Goal: Transaction & Acquisition: Purchase product/service

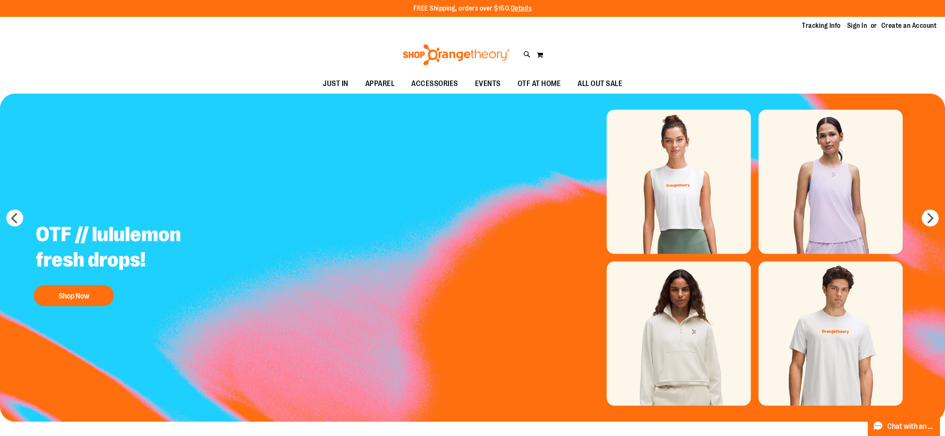
drag, startPoint x: 82, startPoint y: 307, endPoint x: 116, endPoint y: 294, distance: 35.9
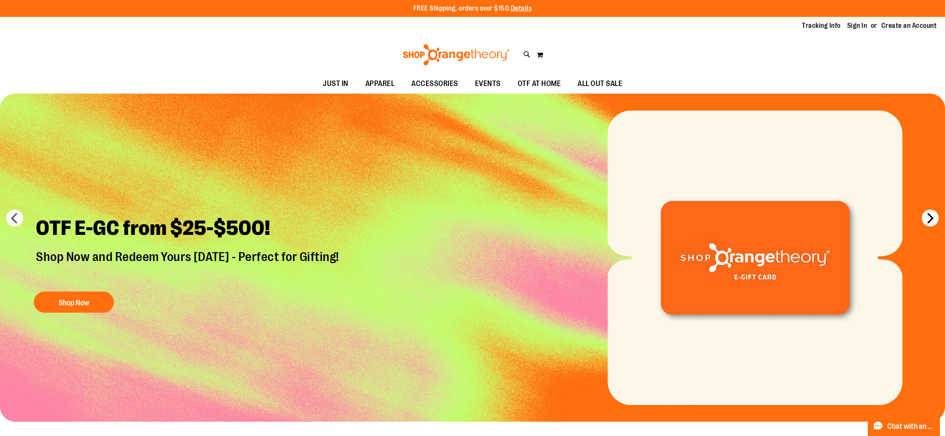
click at [932, 224] on button "next" at bounding box center [929, 218] width 17 height 17
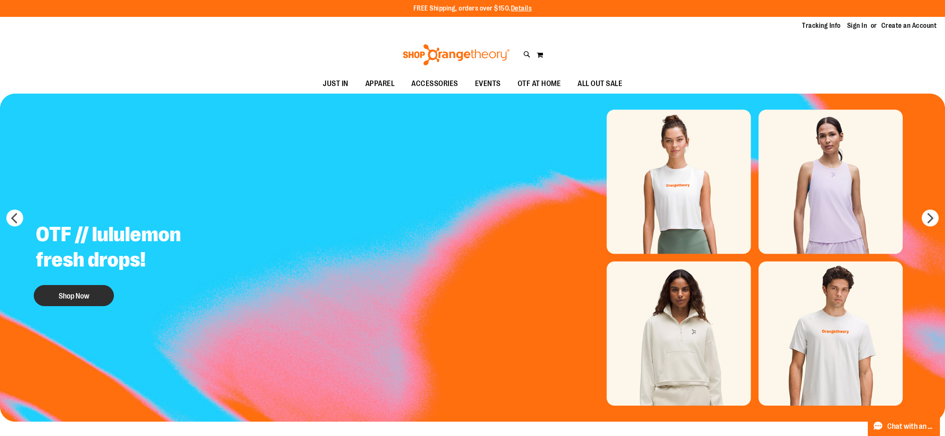
click at [77, 293] on button "Shop Now" at bounding box center [74, 295] width 80 height 21
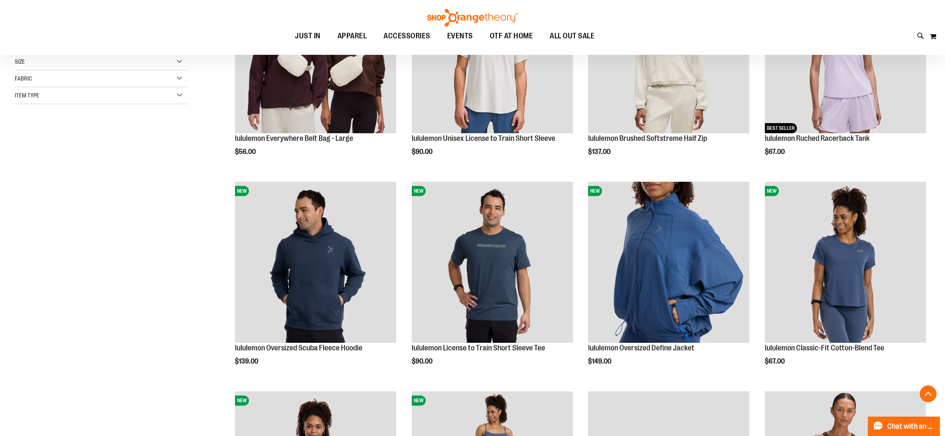
scroll to position [222, 0]
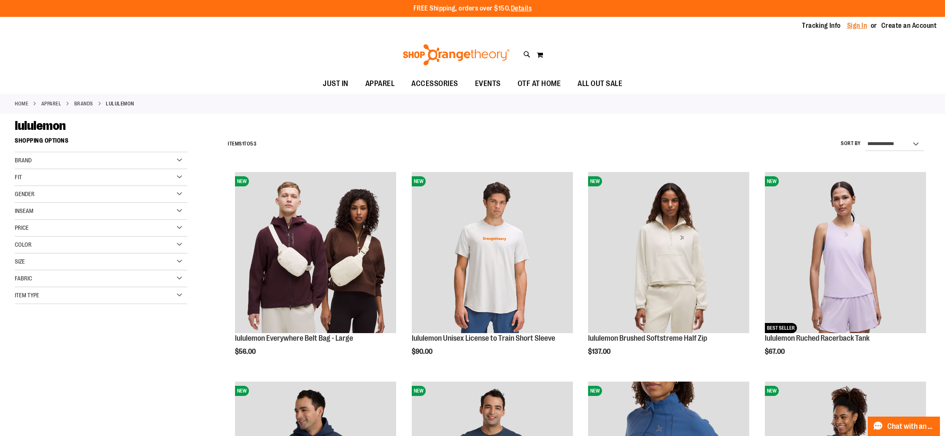
click at [861, 28] on link "Sign In" at bounding box center [857, 25] width 20 height 9
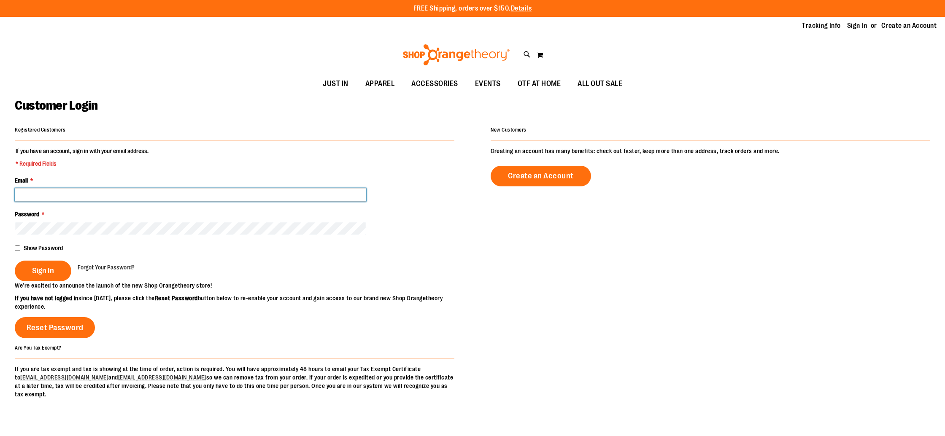
click at [167, 192] on input "Email *" at bounding box center [190, 194] width 351 height 13
click at [167, 194] on input "*********" at bounding box center [190, 194] width 351 height 13
type input "**********"
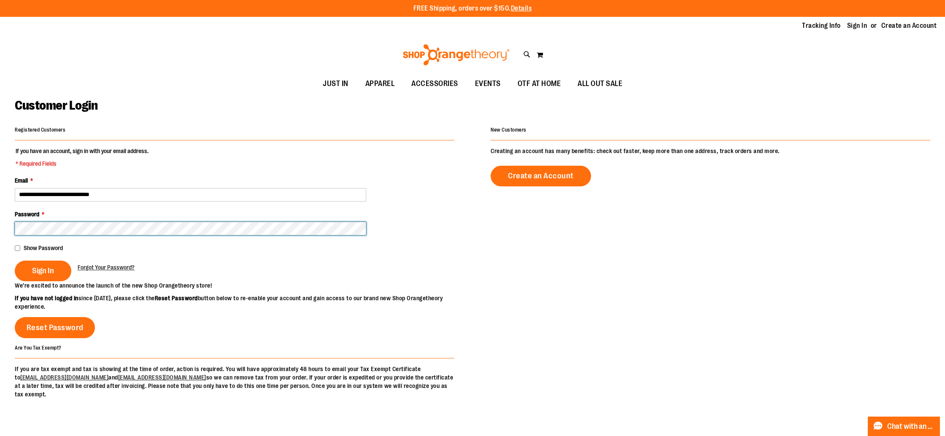
click at [15, 261] on button "Sign In" at bounding box center [43, 271] width 57 height 21
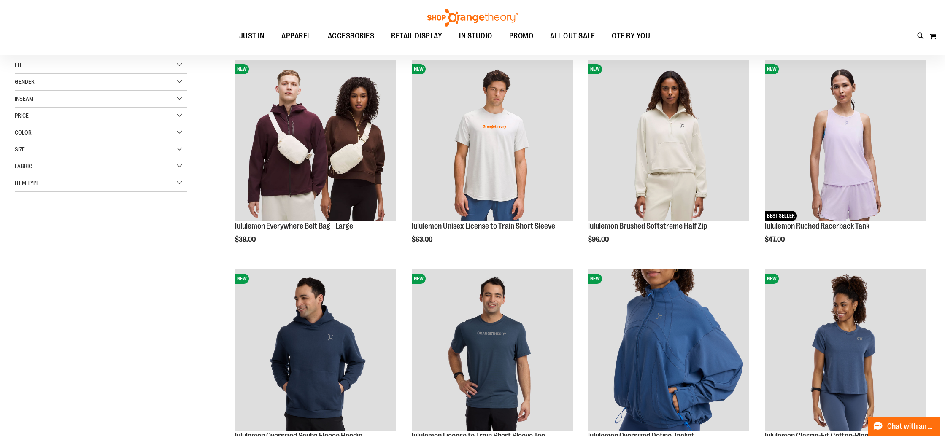
scroll to position [119, 0]
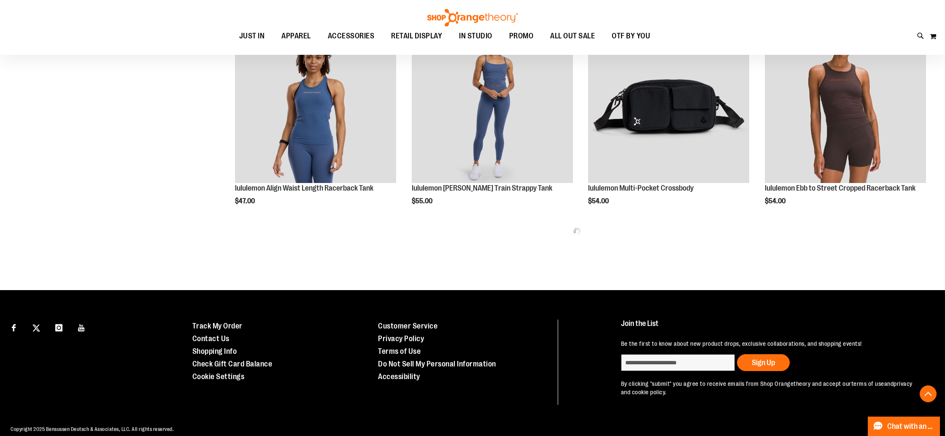
scroll to position [571, 0]
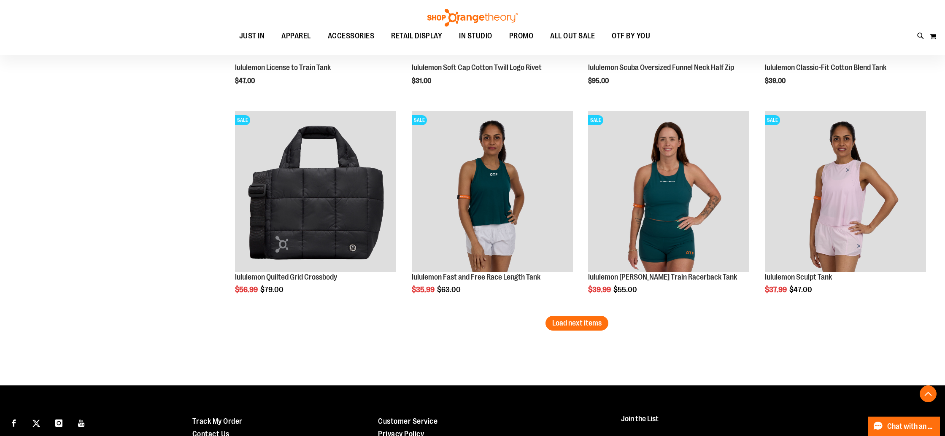
scroll to position [1843, 0]
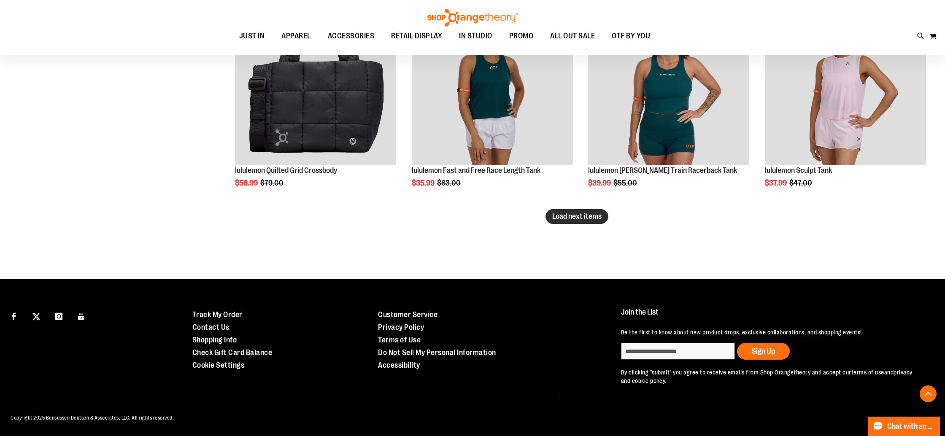
click at [576, 216] on span "Load next items" at bounding box center [576, 216] width 49 height 8
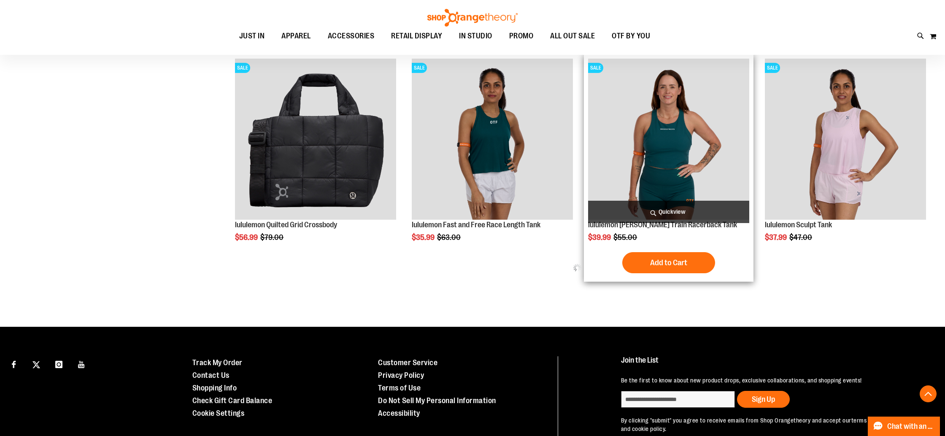
scroll to position [1789, 0]
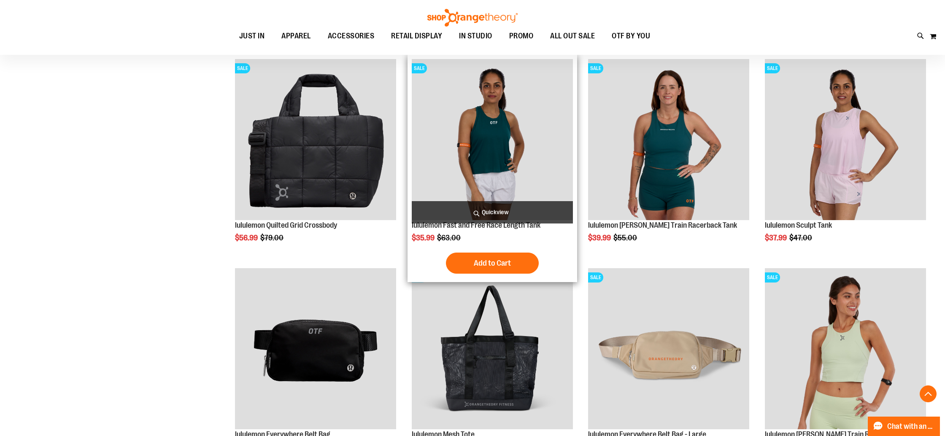
scroll to position [1821, 0]
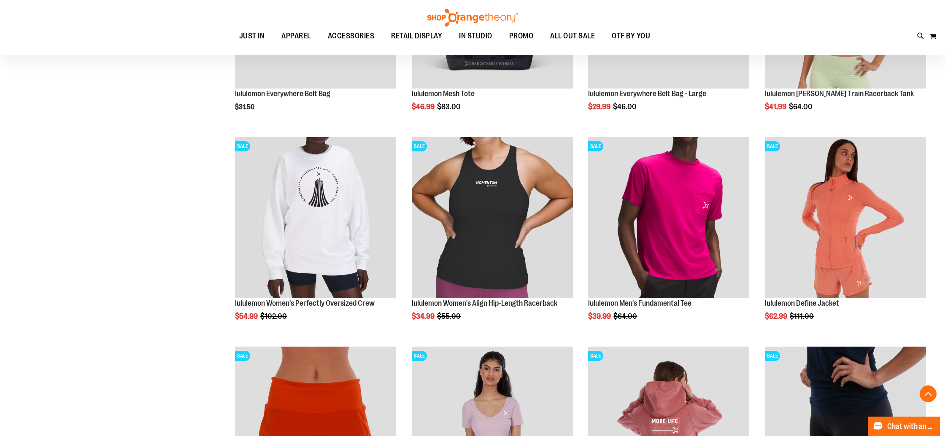
scroll to position [2130, 0]
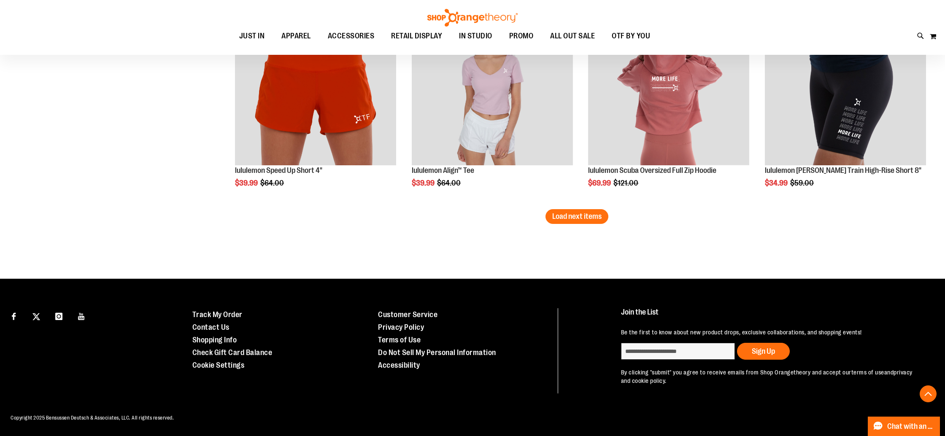
click at [579, 218] on span "Load next items" at bounding box center [576, 216] width 49 height 8
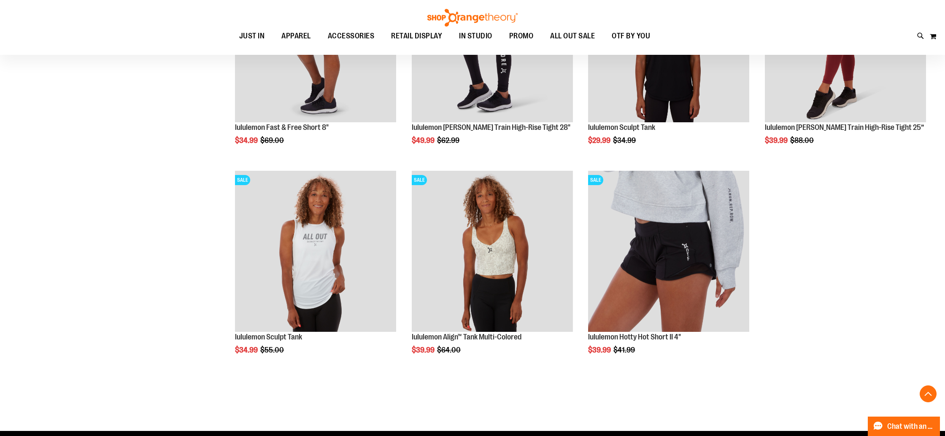
scroll to position [2769, 0]
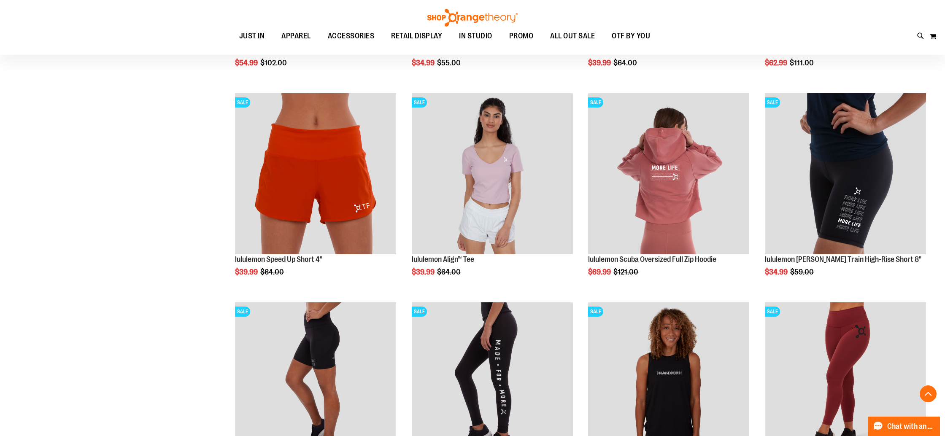
scroll to position [2382, 0]
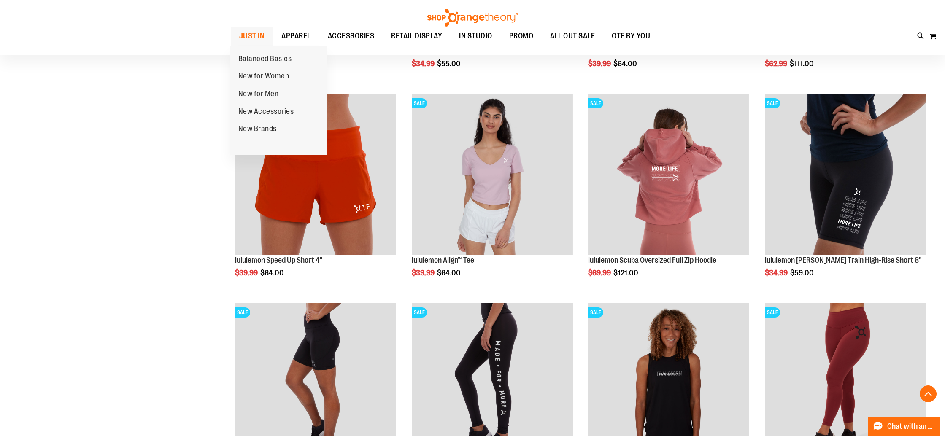
click at [258, 39] on span "JUST IN" at bounding box center [252, 36] width 26 height 19
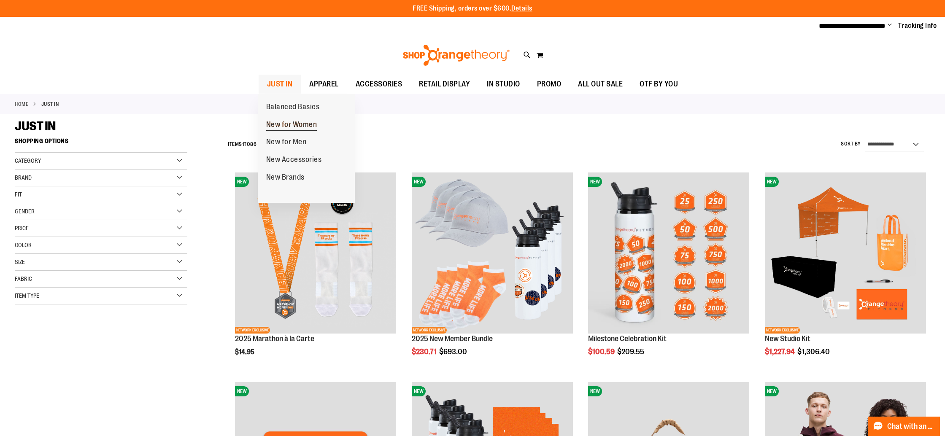
click at [283, 130] on span "New for Women" at bounding box center [291, 125] width 51 height 11
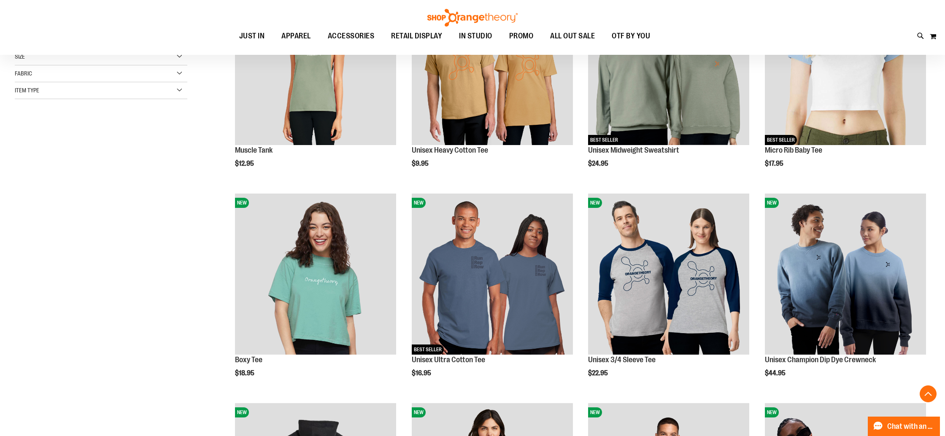
scroll to position [189, 0]
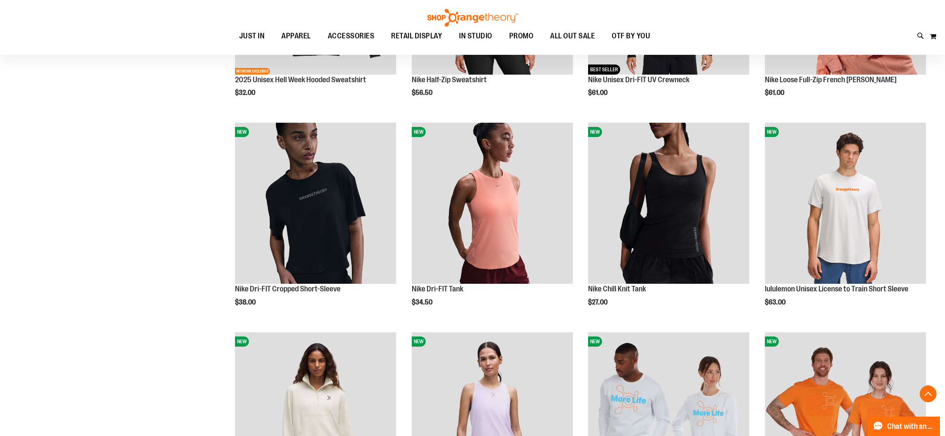
scroll to position [679, 0]
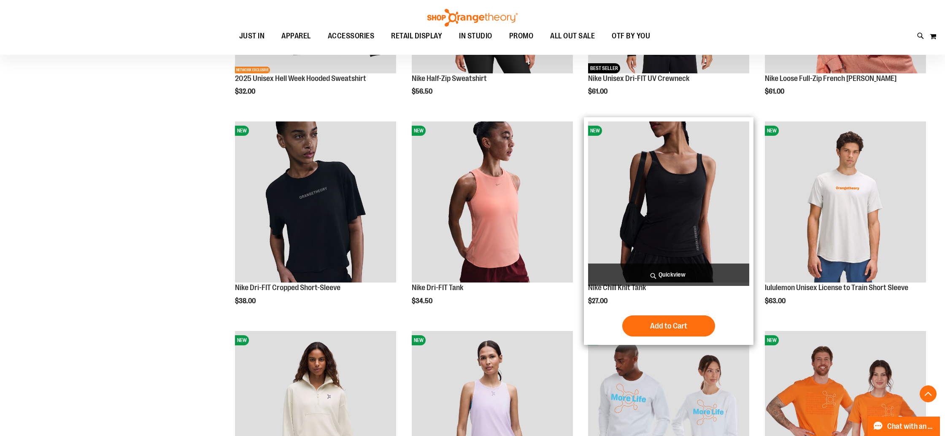
click at [712, 183] on img "product" at bounding box center [668, 201] width 161 height 161
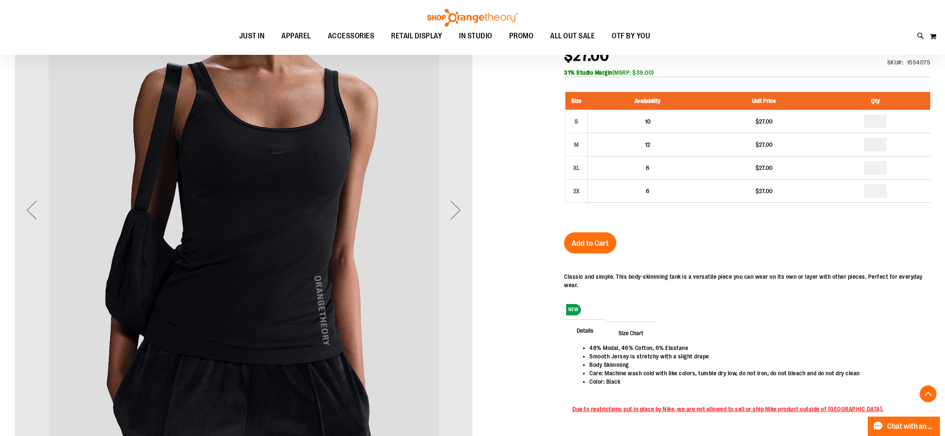
scroll to position [187, 0]
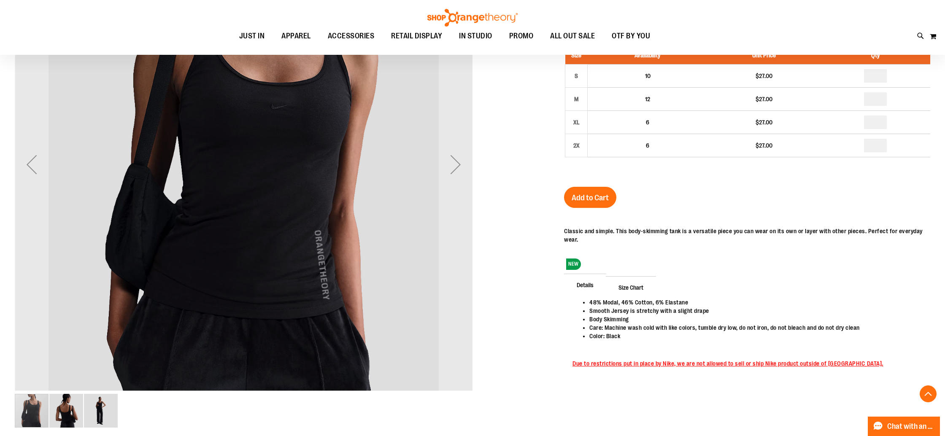
click at [641, 286] on span "Size Chart" at bounding box center [631, 287] width 50 height 22
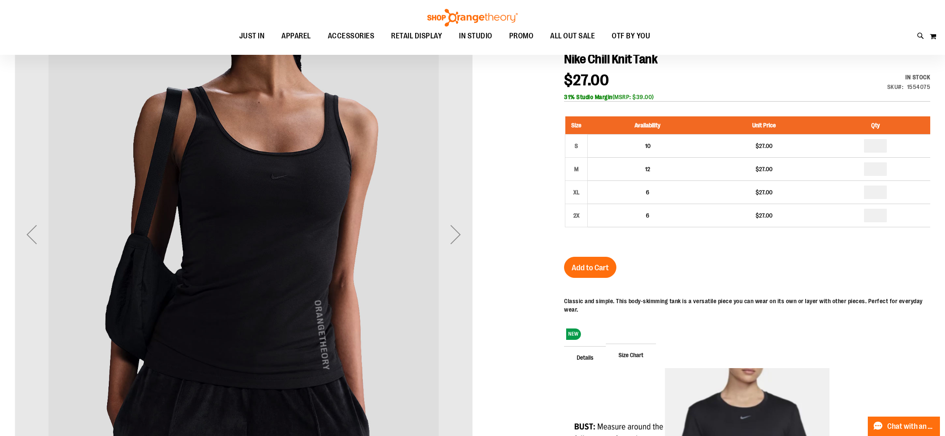
scroll to position [72, 0]
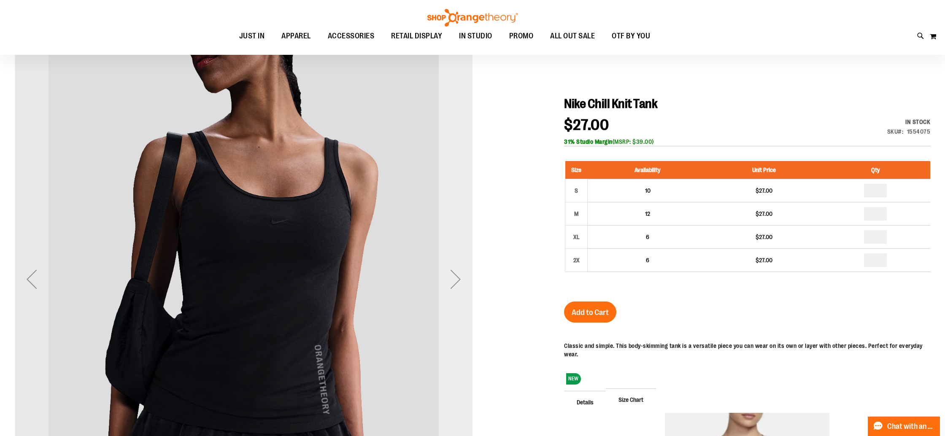
click at [457, 278] on div "Next" at bounding box center [456, 279] width 34 height 34
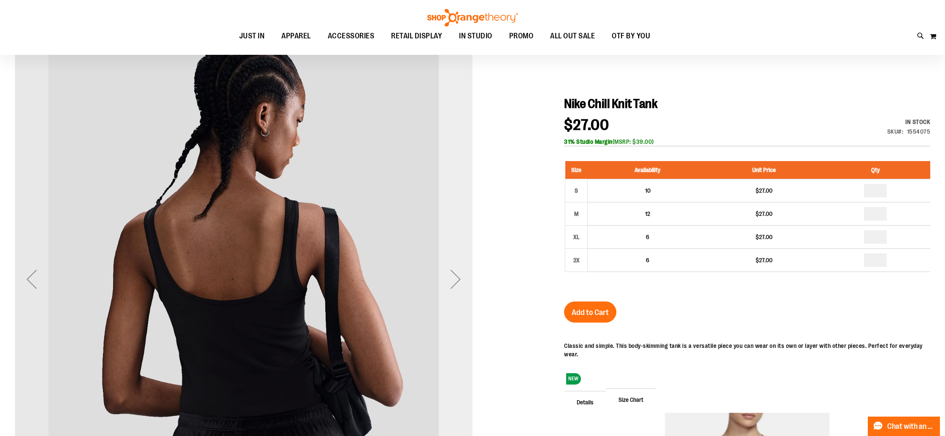
click at [457, 278] on div "Next" at bounding box center [456, 279] width 34 height 34
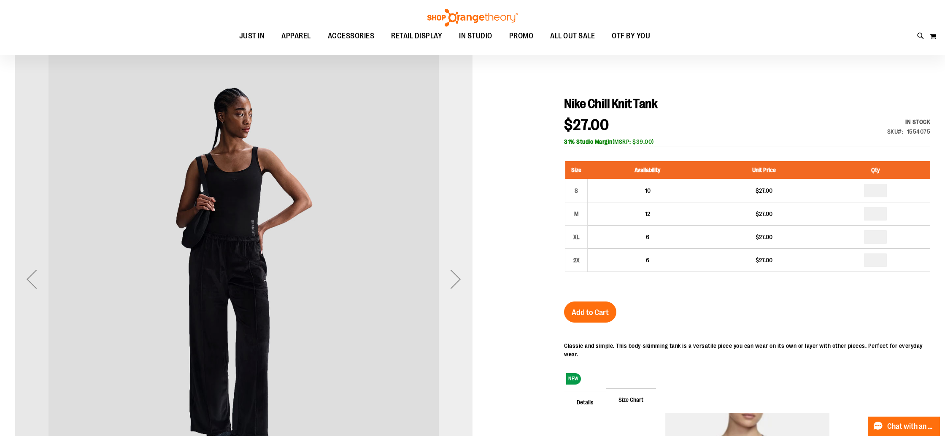
click at [457, 278] on div "Next" at bounding box center [456, 279] width 34 height 34
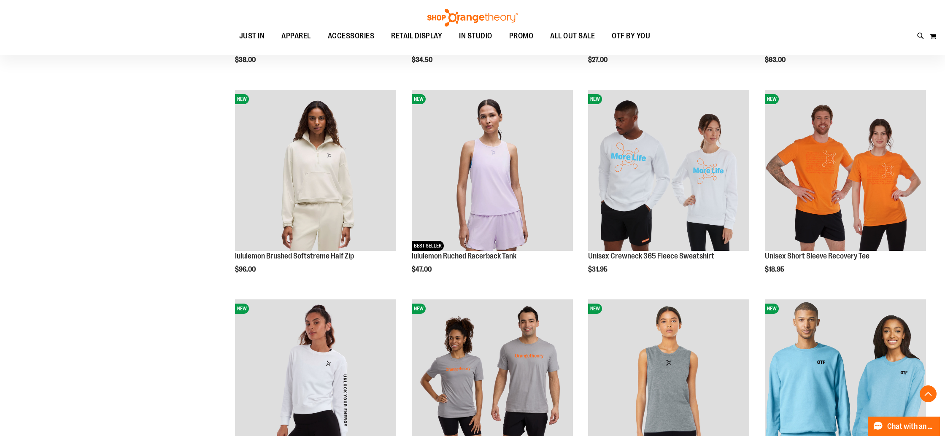
scroll to position [314, 0]
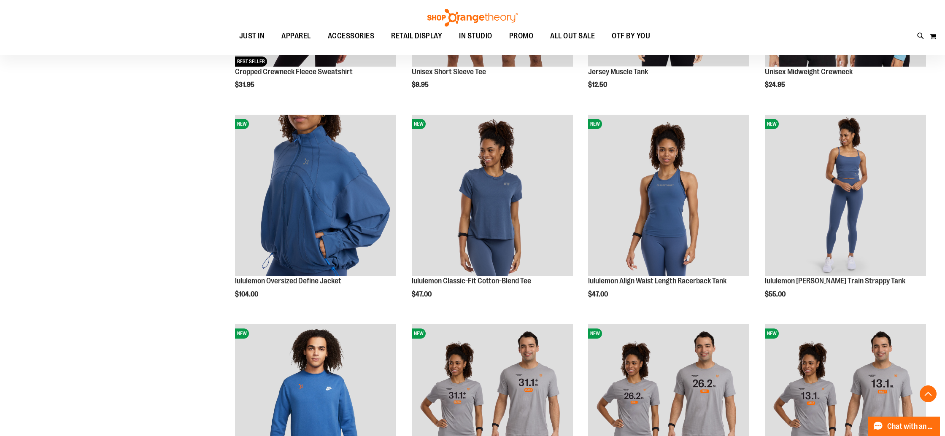
scroll to position [707, 0]
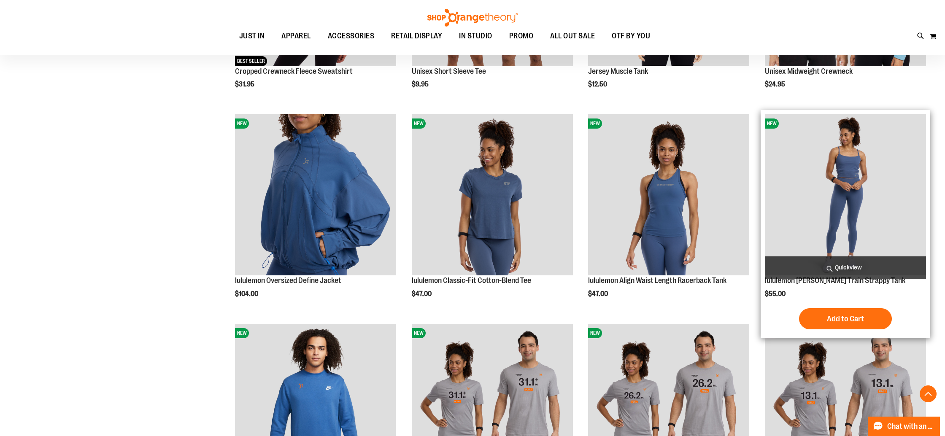
click at [851, 269] on span "Quickview" at bounding box center [845, 267] width 161 height 22
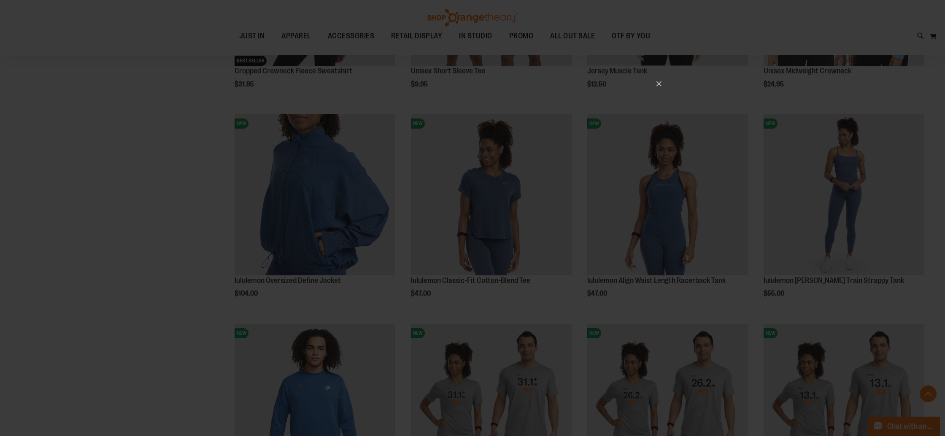
scroll to position [0, 0]
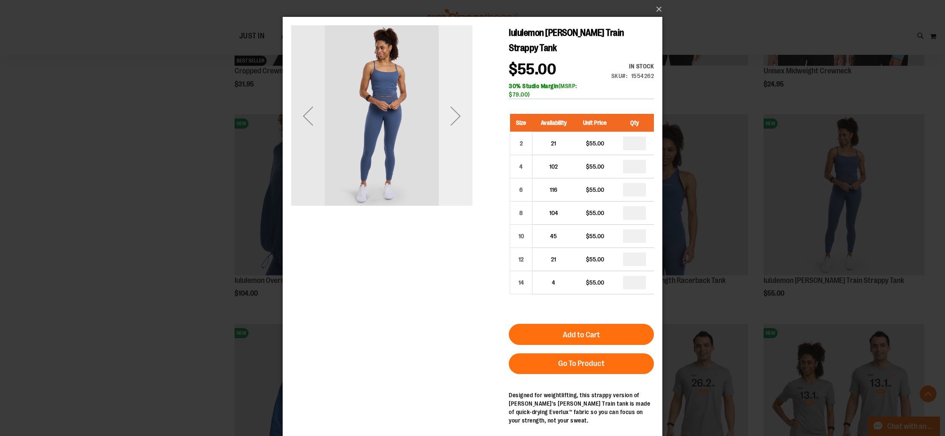
click at [451, 110] on div "Next" at bounding box center [456, 116] width 34 height 34
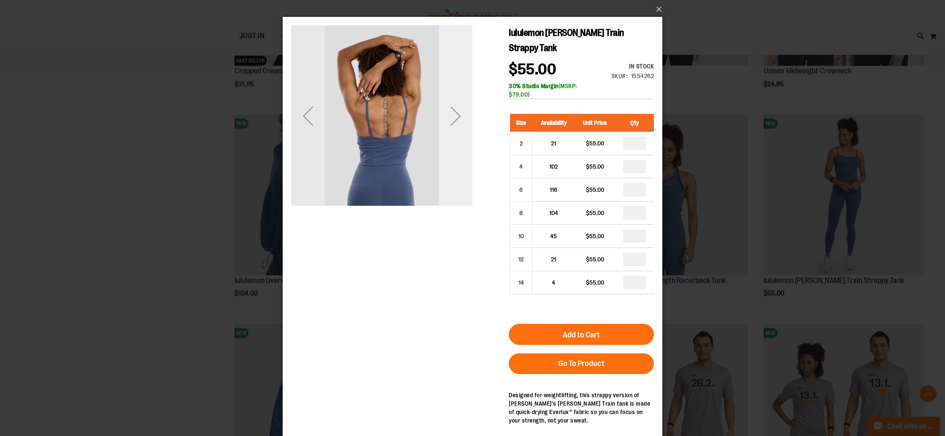
click at [453, 112] on div "Next" at bounding box center [456, 116] width 34 height 34
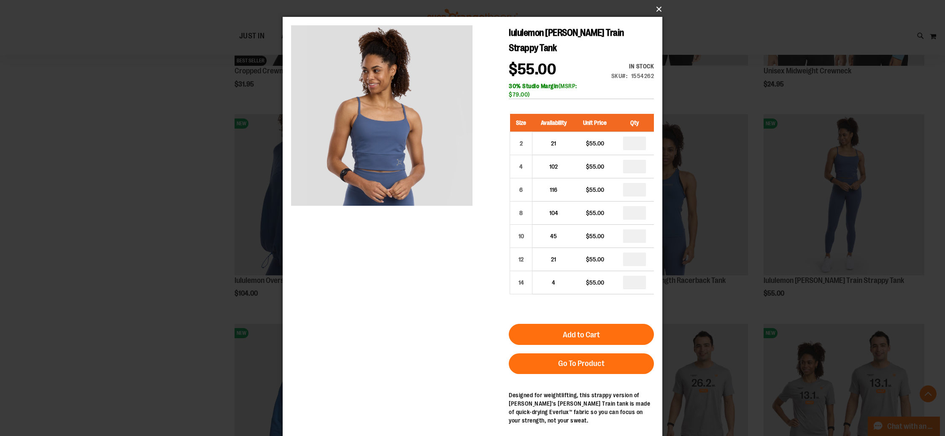
click at [657, 10] on button "×" at bounding box center [475, 9] width 380 height 19
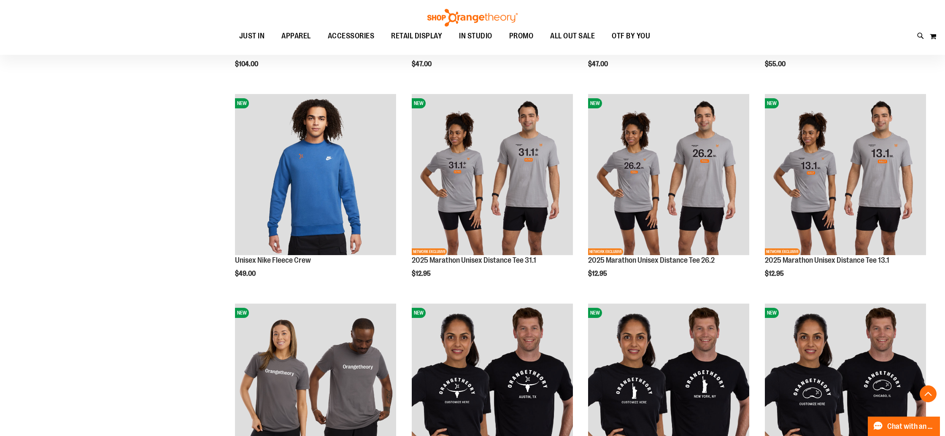
scroll to position [980, 0]
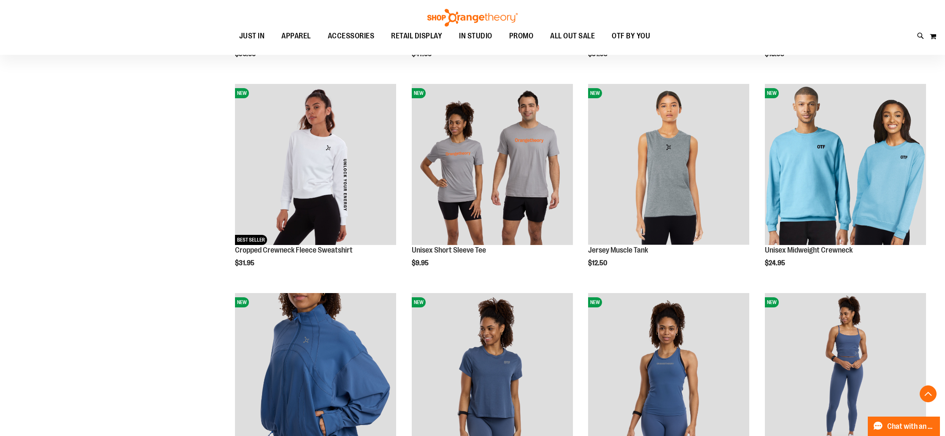
scroll to position [328, 0]
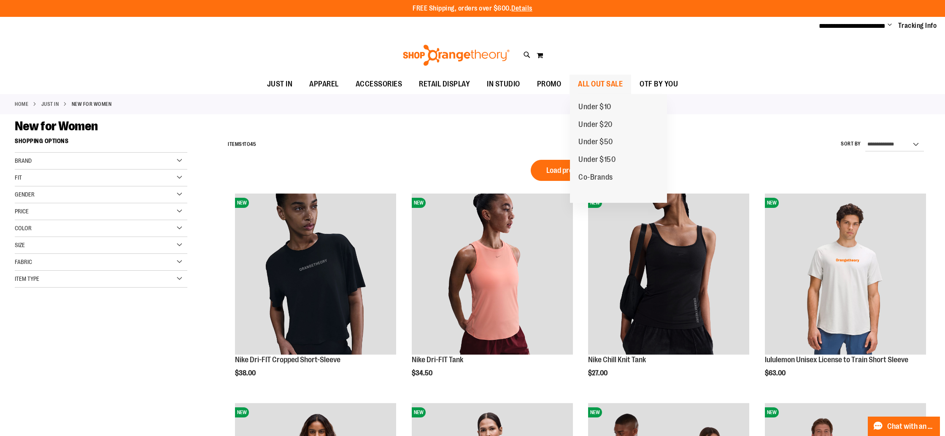
click at [594, 82] on span "ALL OUT SALE" at bounding box center [600, 84] width 45 height 19
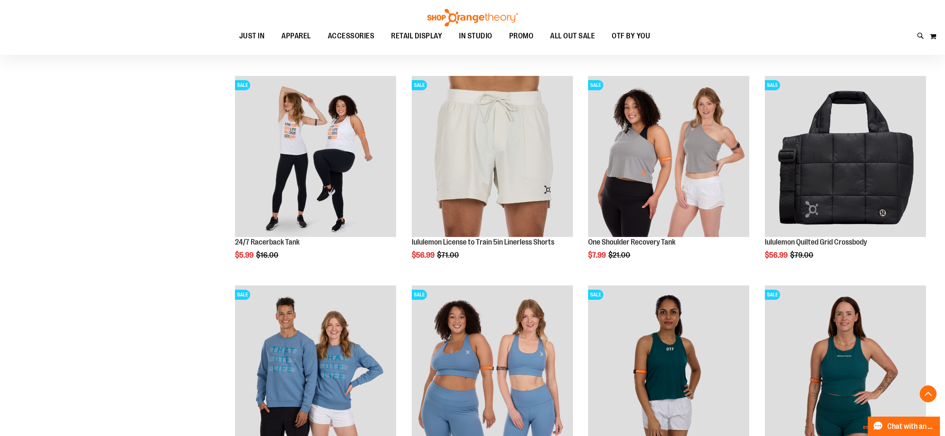
scroll to position [328, 0]
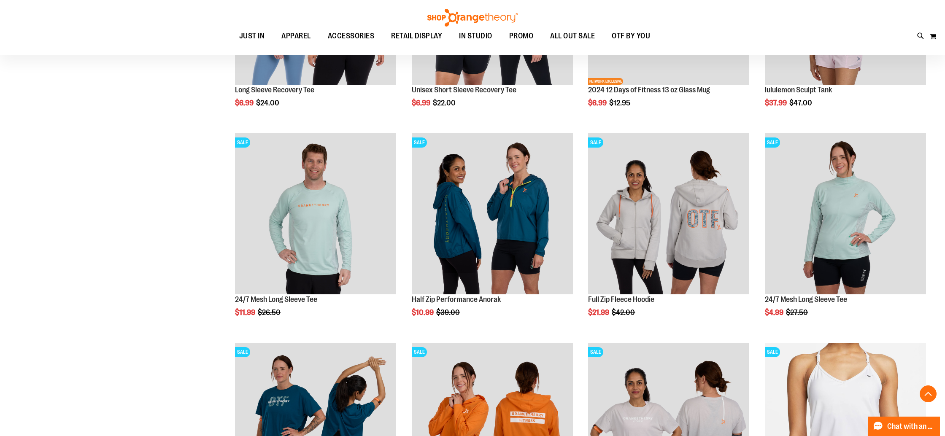
scroll to position [921, 0]
